Goal: Task Accomplishment & Management: Manage account settings

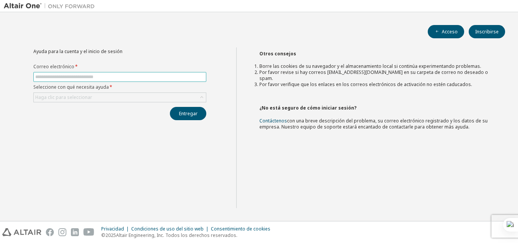
click at [170, 77] on input "text" at bounding box center [119, 77] width 169 height 6
type input "**********"
click at [169, 96] on div "Haga clic para seleccionar" at bounding box center [120, 97] width 172 height 9
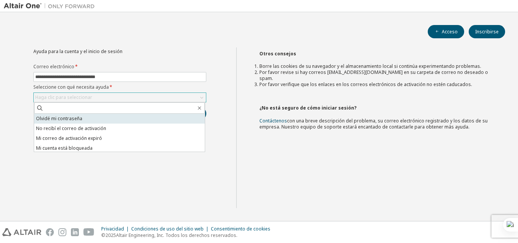
click at [141, 118] on li "Olvidé mi contraseña" at bounding box center [119, 119] width 171 height 10
click at [141, 118] on div "Entregar" at bounding box center [119, 113] width 173 height 13
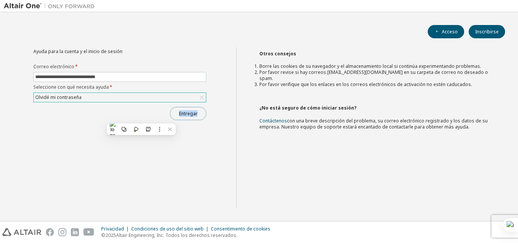
click at [198, 116] on button "Entregar" at bounding box center [188, 113] width 36 height 13
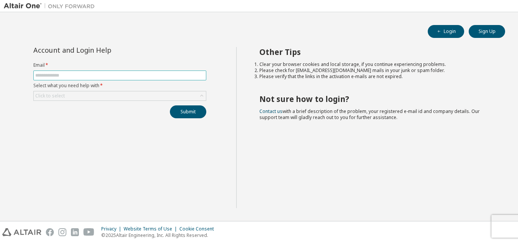
click at [91, 77] on input "text" at bounding box center [119, 75] width 169 height 6
type input "**********"
click at [93, 94] on div "Click to select" at bounding box center [120, 95] width 172 height 9
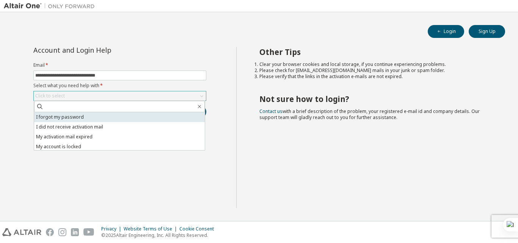
click at [94, 117] on li "I forgot my password" at bounding box center [119, 117] width 171 height 10
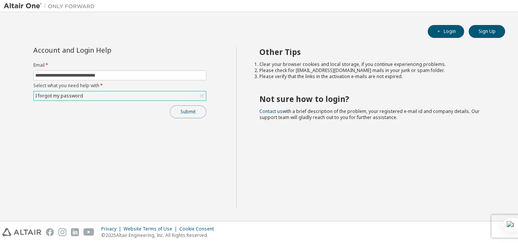
click at [196, 111] on button "Submit" at bounding box center [188, 111] width 36 height 13
